Goal: Navigation & Orientation: Find specific page/section

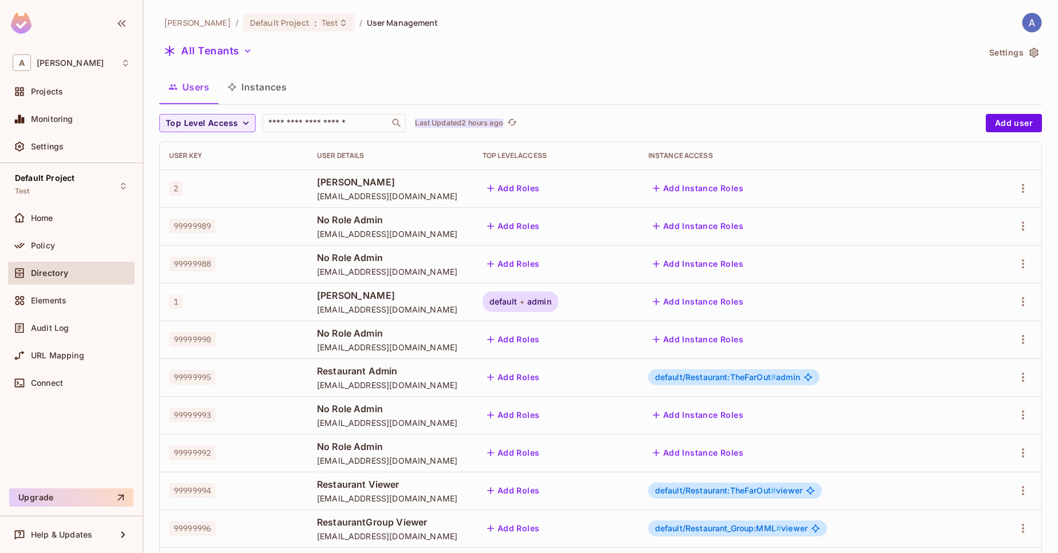
click at [472, 124] on p "Last Updated 2 hours ago" at bounding box center [459, 123] width 88 height 9
click at [257, 85] on button "Instances" at bounding box center [256, 87] width 77 height 29
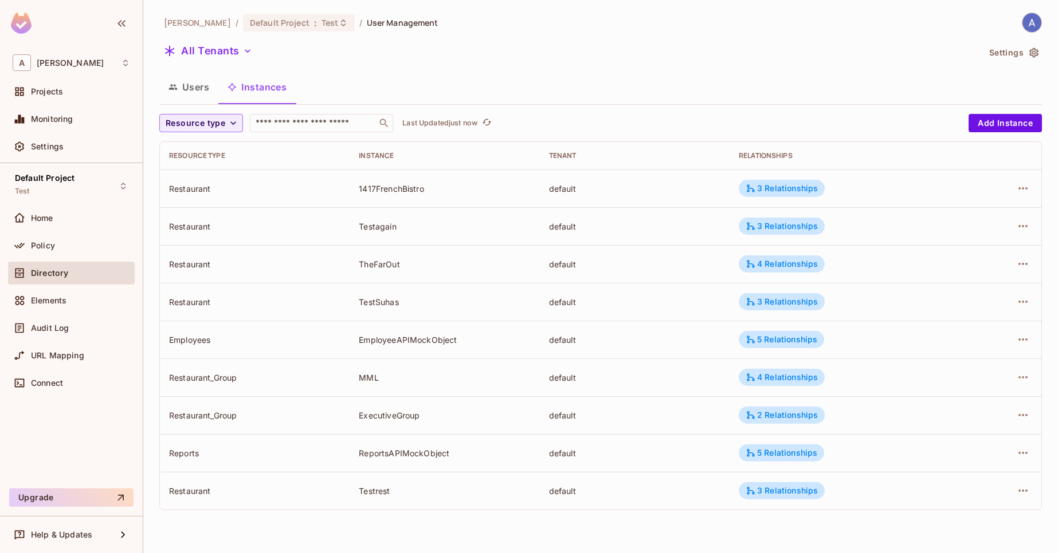
click at [566, 274] on td "default" at bounding box center [635, 264] width 190 height 38
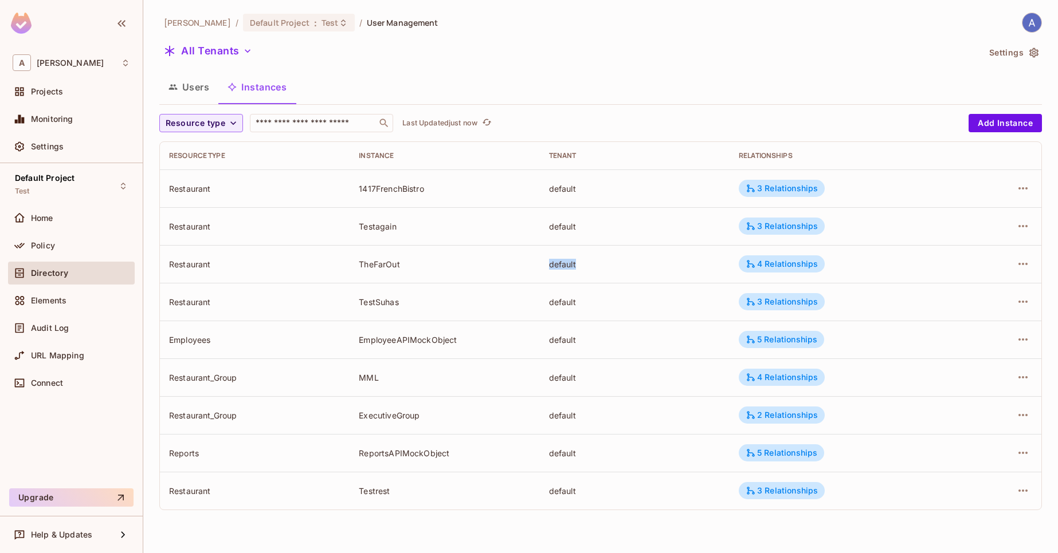
click at [566, 274] on td "default" at bounding box center [635, 264] width 190 height 38
click at [206, 94] on button "Users" at bounding box center [188, 87] width 59 height 29
